Goal: Register for event/course

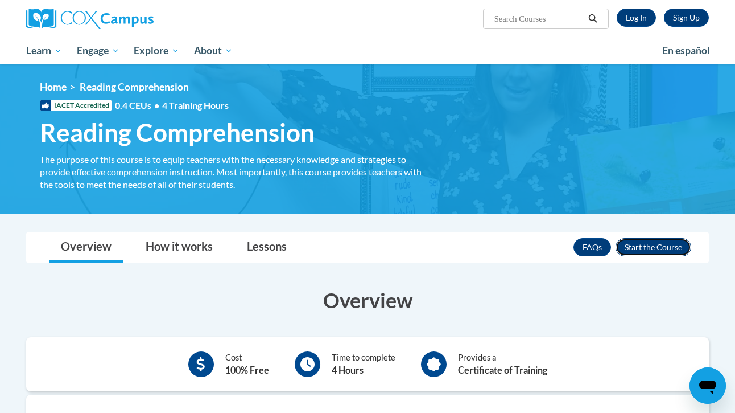
click at [651, 245] on button "Enroll" at bounding box center [654, 247] width 76 height 18
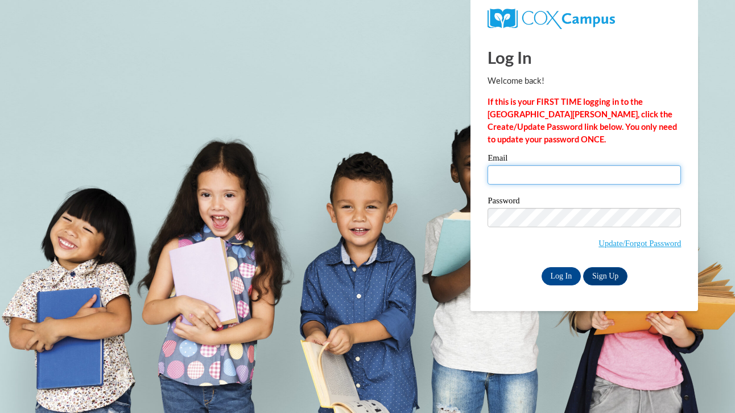
click at [533, 179] on input "Email" at bounding box center [585, 174] width 194 height 19
type input "jstephens@pioneerresa.org"
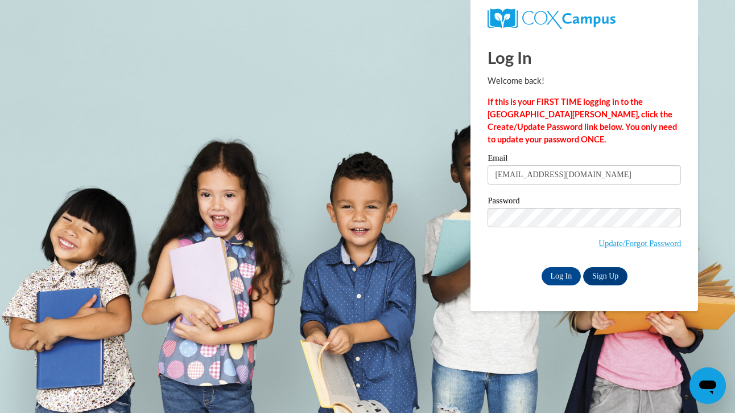
click at [524, 229] on span "Update/Forgot Password" at bounding box center [585, 231] width 194 height 47
click at [549, 277] on input "Log In" at bounding box center [562, 276] width 40 height 18
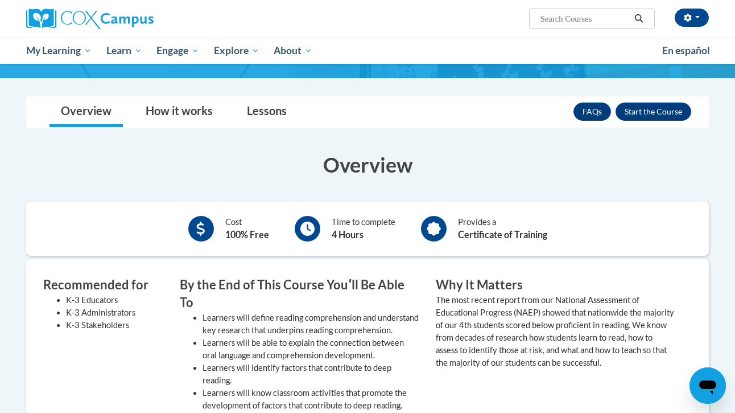
scroll to position [92, 0]
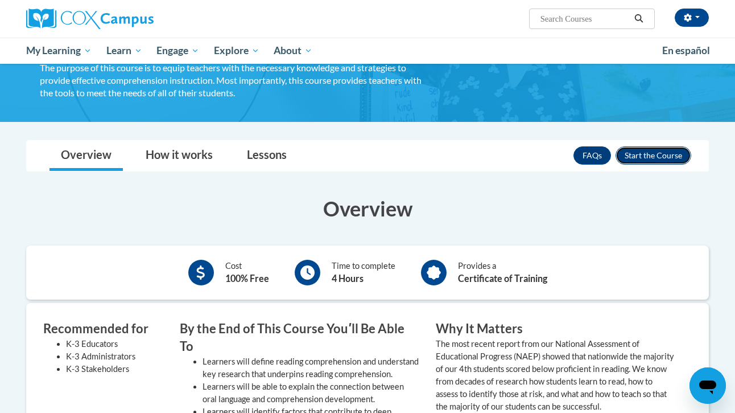
click at [659, 156] on button "Enroll" at bounding box center [654, 155] width 76 height 18
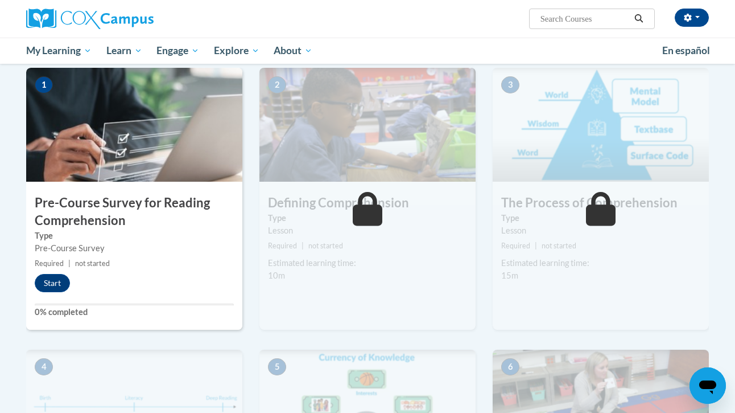
scroll to position [232, 0]
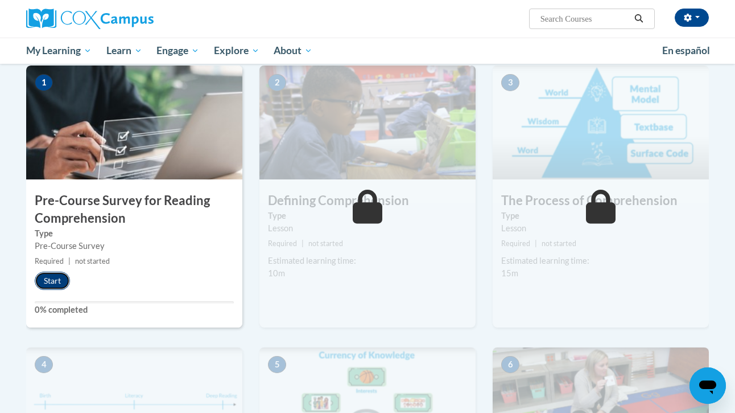
click at [59, 283] on button "Start" at bounding box center [52, 281] width 35 height 18
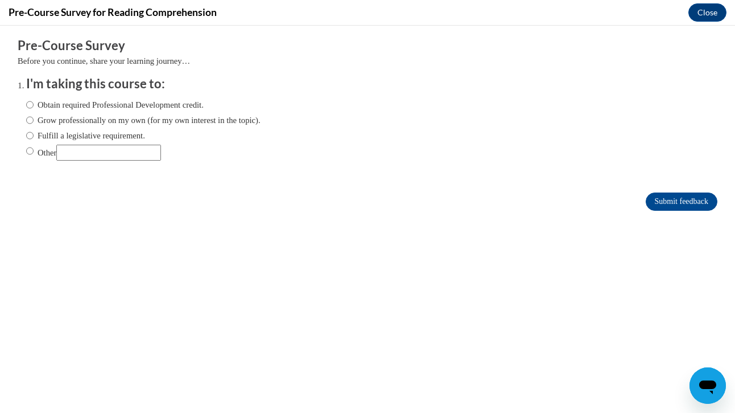
scroll to position [0, 0]
click at [30, 110] on input "Obtain required Professional Development credit." at bounding box center [29, 104] width 7 height 13
radio input "true"
click at [666, 187] on form "Pre-Course Survey Before you continue, share your learning journey… I'm taking …" at bounding box center [368, 130] width 700 height 186
click at [667, 197] on input "Submit feedback" at bounding box center [682, 201] width 72 height 18
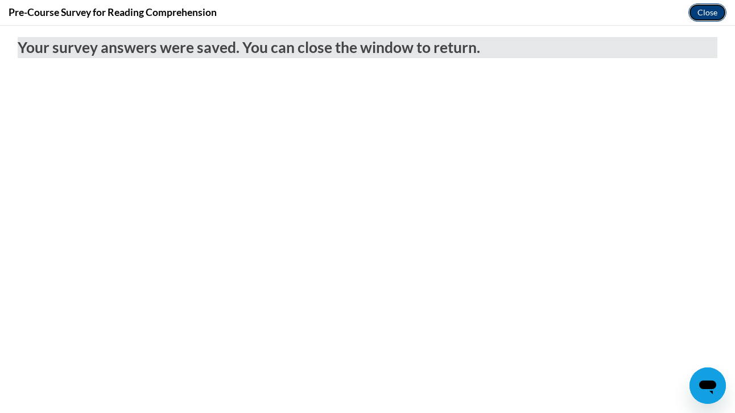
click at [707, 11] on button "Close" at bounding box center [708, 12] width 38 height 18
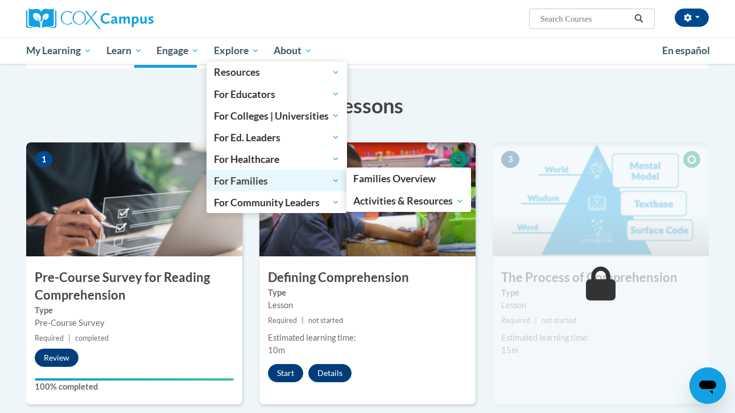
scroll to position [155, 0]
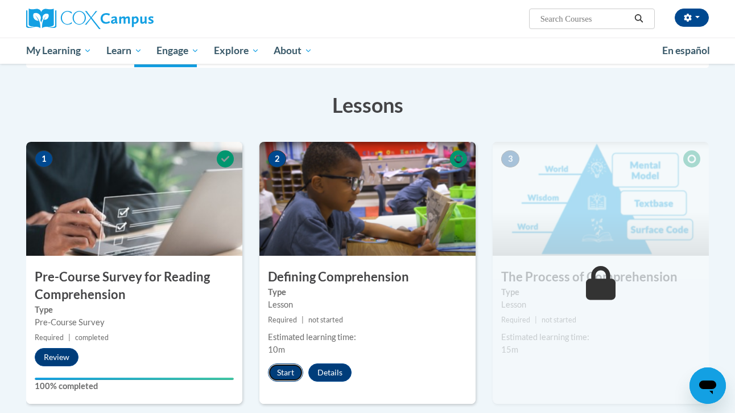
click at [281, 369] on button "Start" at bounding box center [285, 372] width 35 height 18
